Goal: Navigation & Orientation: Find specific page/section

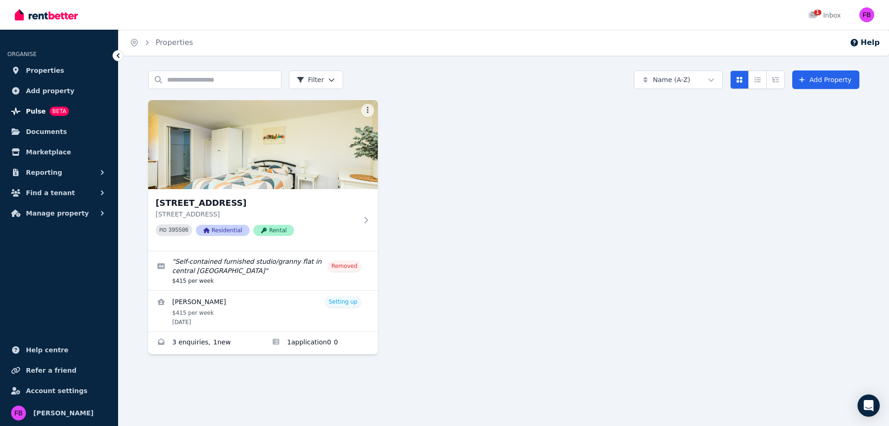
click at [37, 107] on span "Pulse" at bounding box center [36, 111] width 20 height 11
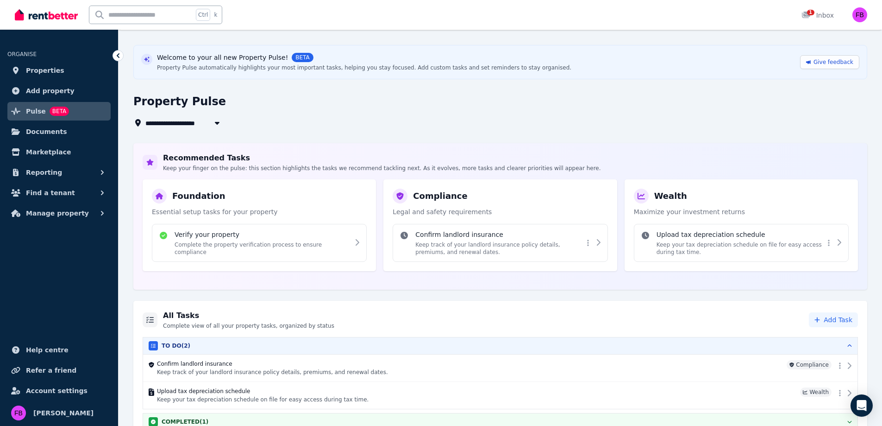
scroll to position [39, 0]
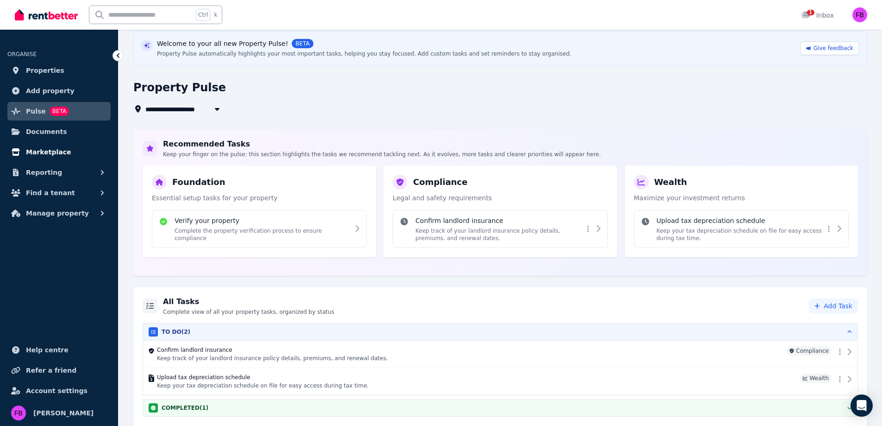
click at [57, 150] on span "Marketplace" at bounding box center [48, 151] width 45 height 11
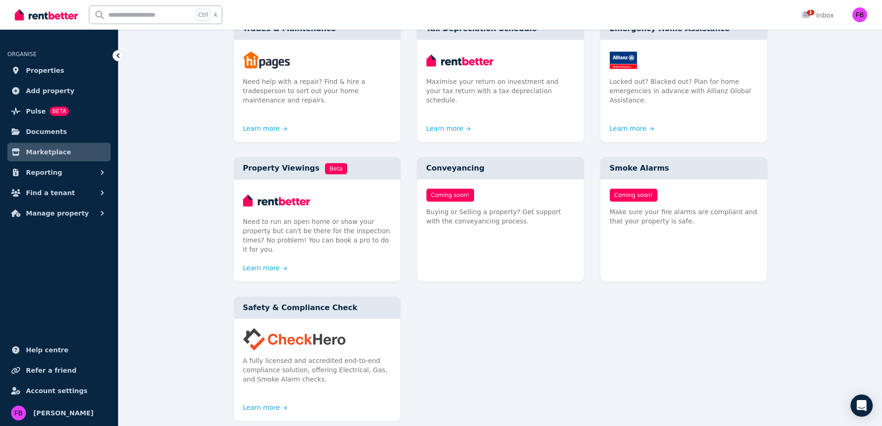
scroll to position [417, 0]
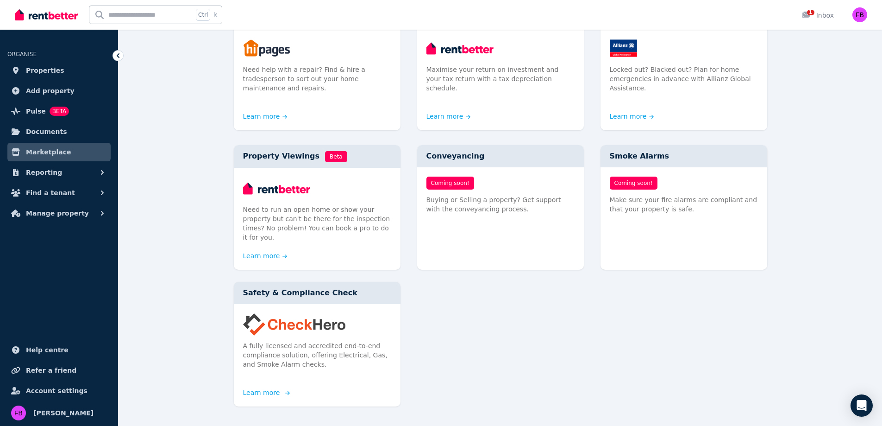
click at [326, 341] on p "A fully licensed and accredited end-to-end compliance solution, offering Electr…" at bounding box center [317, 355] width 148 height 28
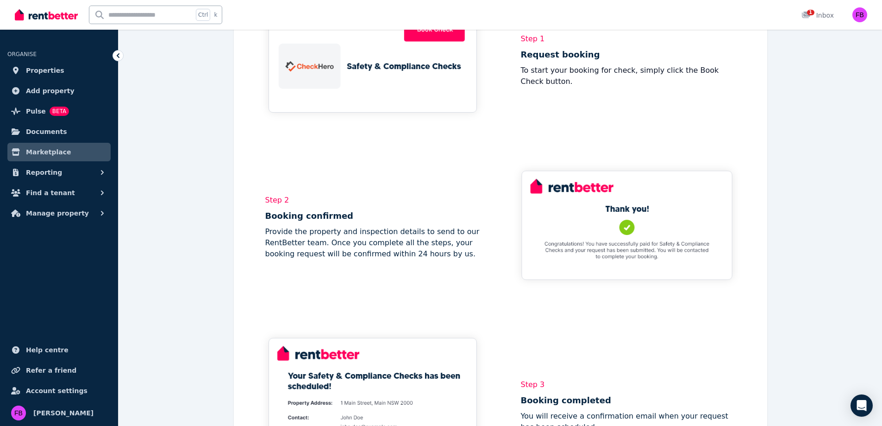
scroll to position [556, 0]
click at [44, 73] on span "Properties" at bounding box center [45, 70] width 38 height 11
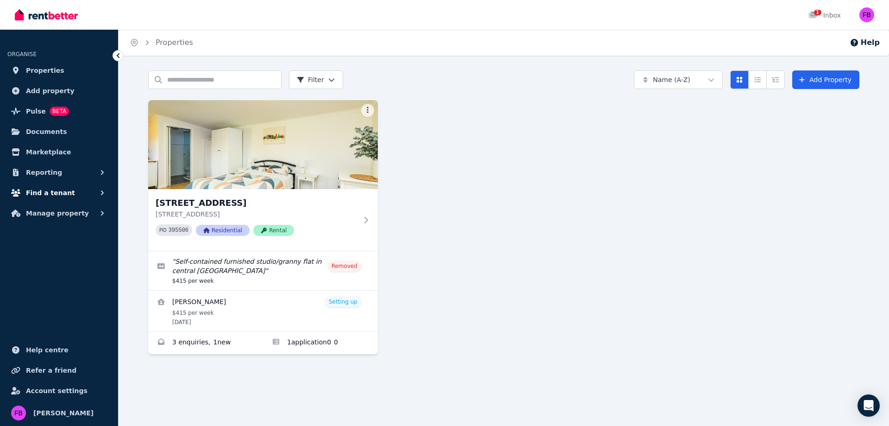
click at [54, 191] on span "Find a tenant" at bounding box center [50, 192] width 49 height 11
